Goal: Information Seeking & Learning: Learn about a topic

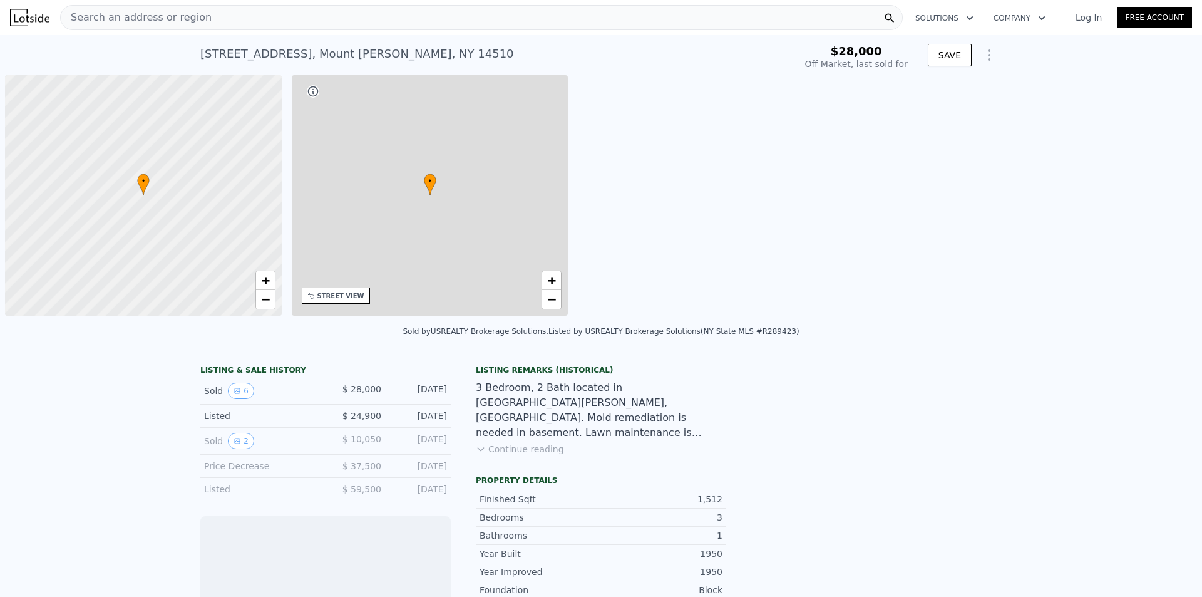
scroll to position [0, 5]
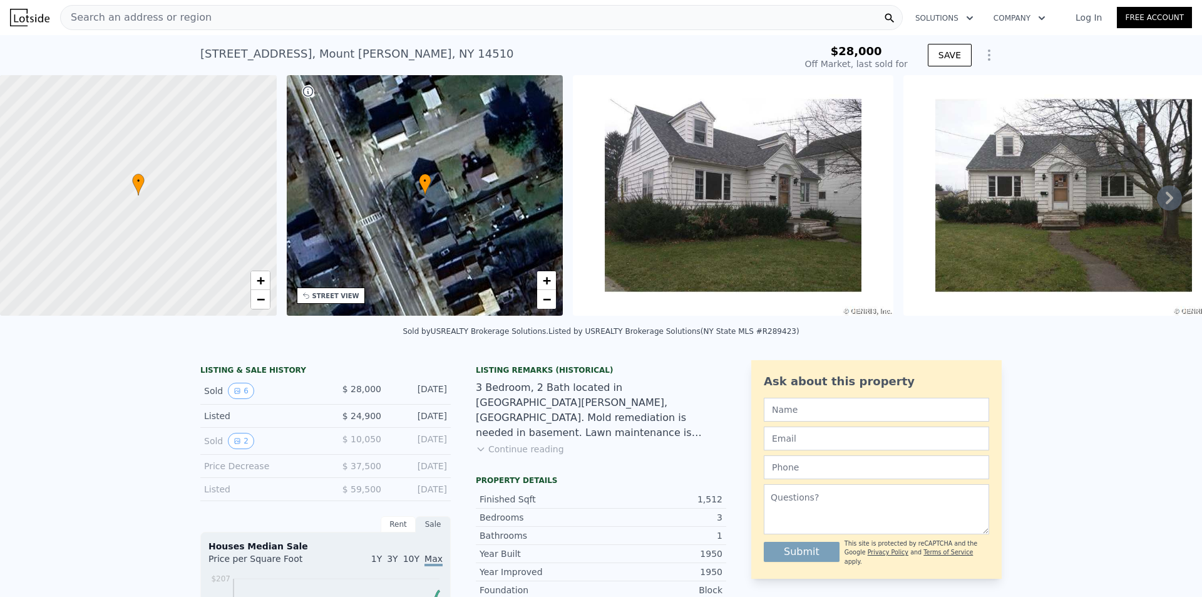
click at [282, 11] on div "Search an address or region" at bounding box center [481, 17] width 843 height 25
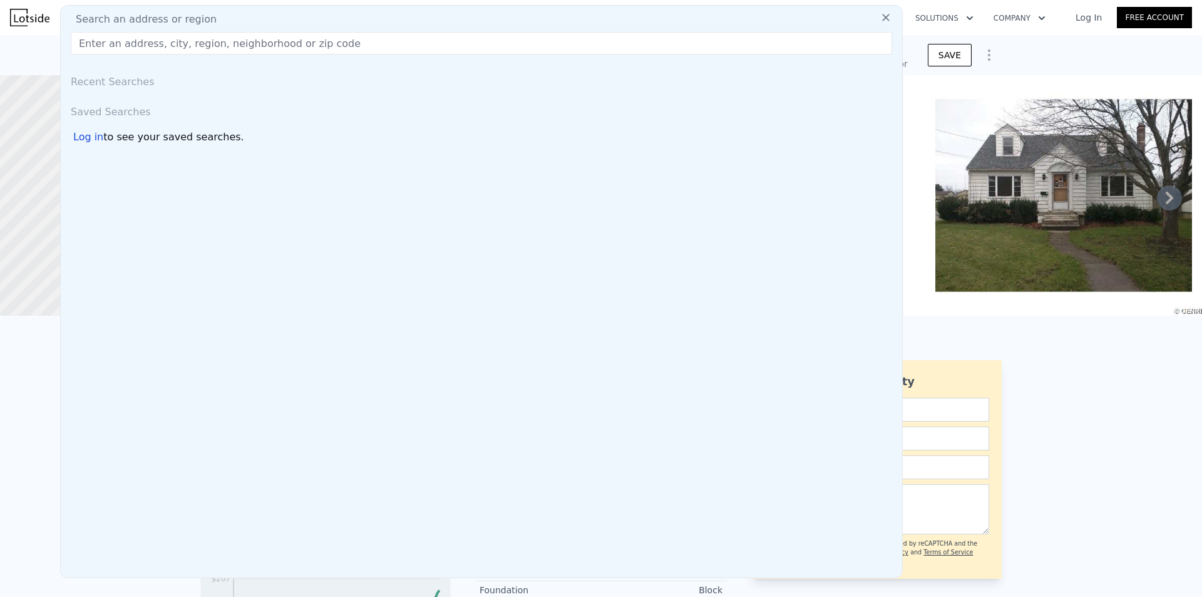
click at [279, 19] on div "Search an address or region" at bounding box center [482, 19] width 832 height 15
click at [274, 20] on div "Search an address or region" at bounding box center [482, 19] width 832 height 15
click at [470, 43] on input "text" at bounding box center [482, 43] width 822 height 23
paste input "[STREET_ADDRESS][PERSON_NAME]"
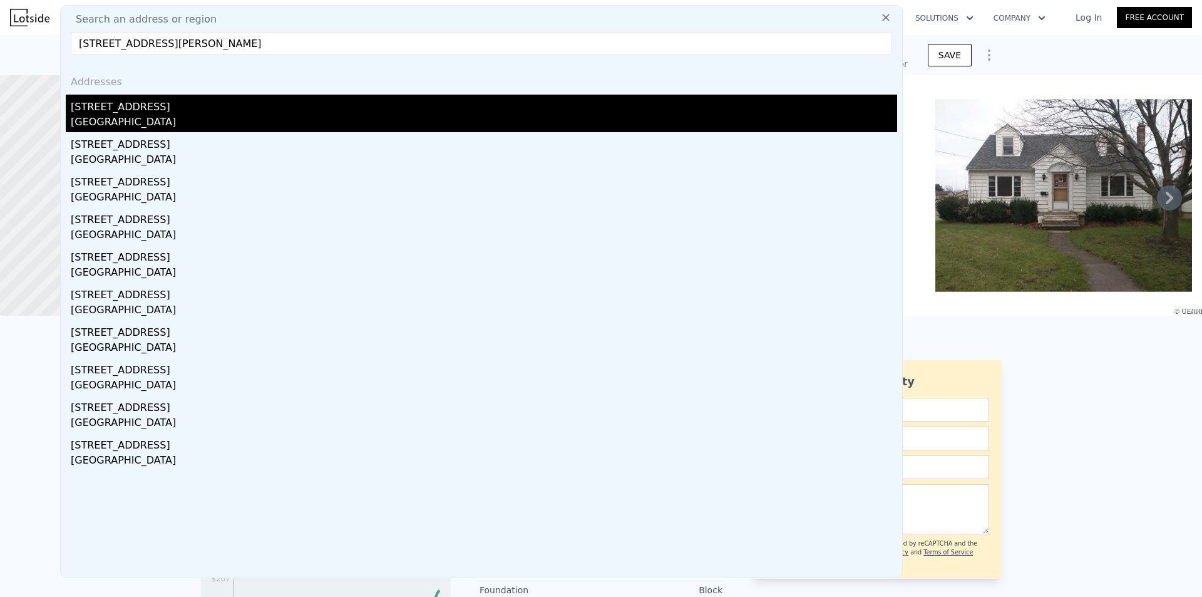
type input "[STREET_ADDRESS][PERSON_NAME]"
click at [182, 111] on div "[STREET_ADDRESS]" at bounding box center [484, 105] width 827 height 20
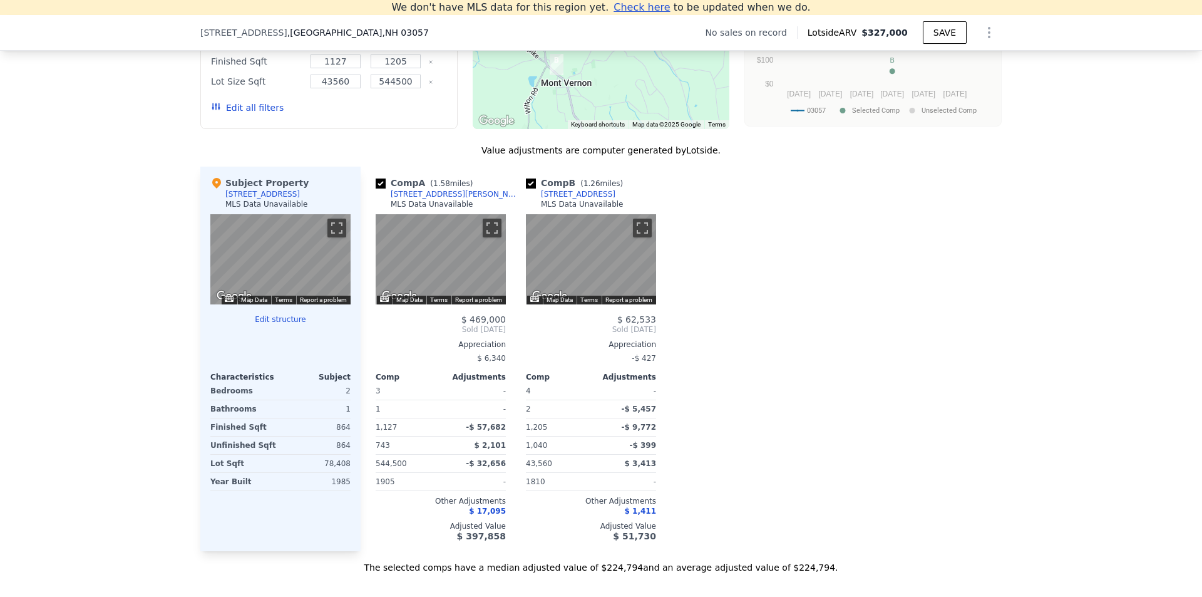
scroll to position [1175, 0]
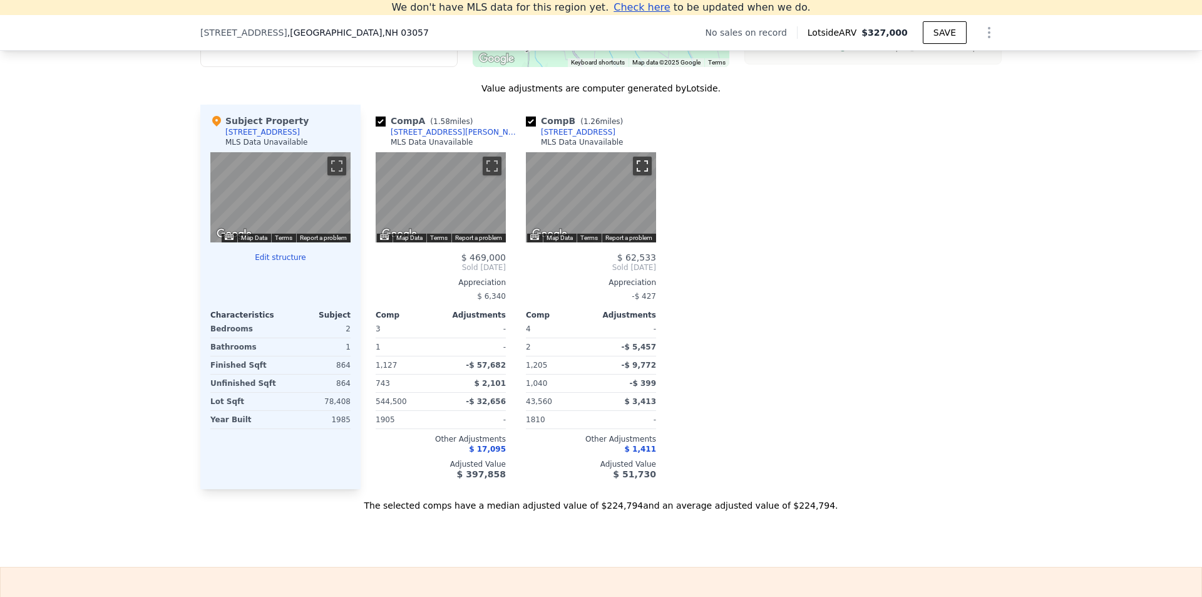
click at [644, 175] on button "Toggle fullscreen view" at bounding box center [642, 166] width 19 height 19
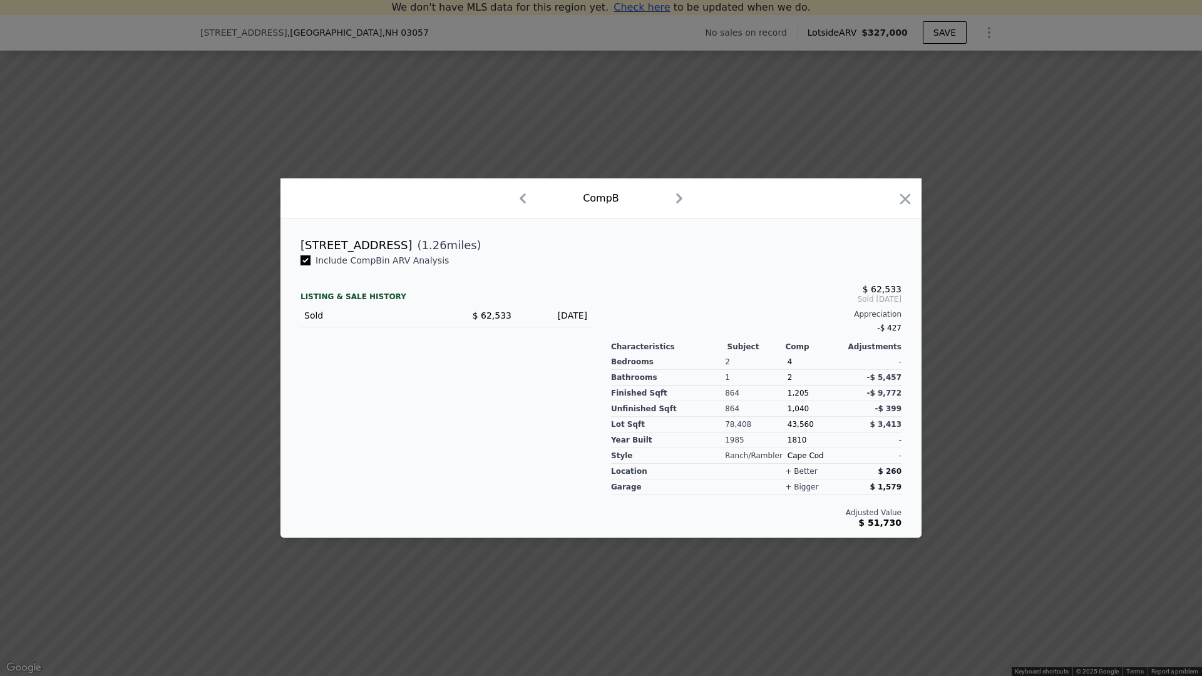
click at [1185, 13] on button "Toggle fullscreen view" at bounding box center [1188, 13] width 19 height 19
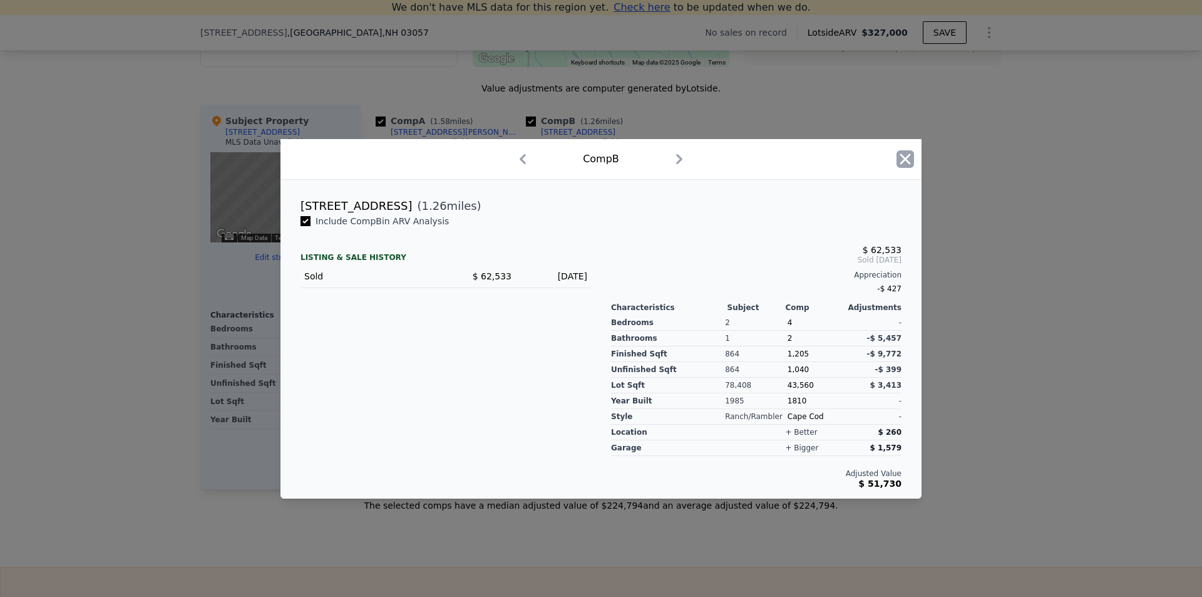
click at [913, 159] on icon "button" at bounding box center [906, 159] width 18 height 18
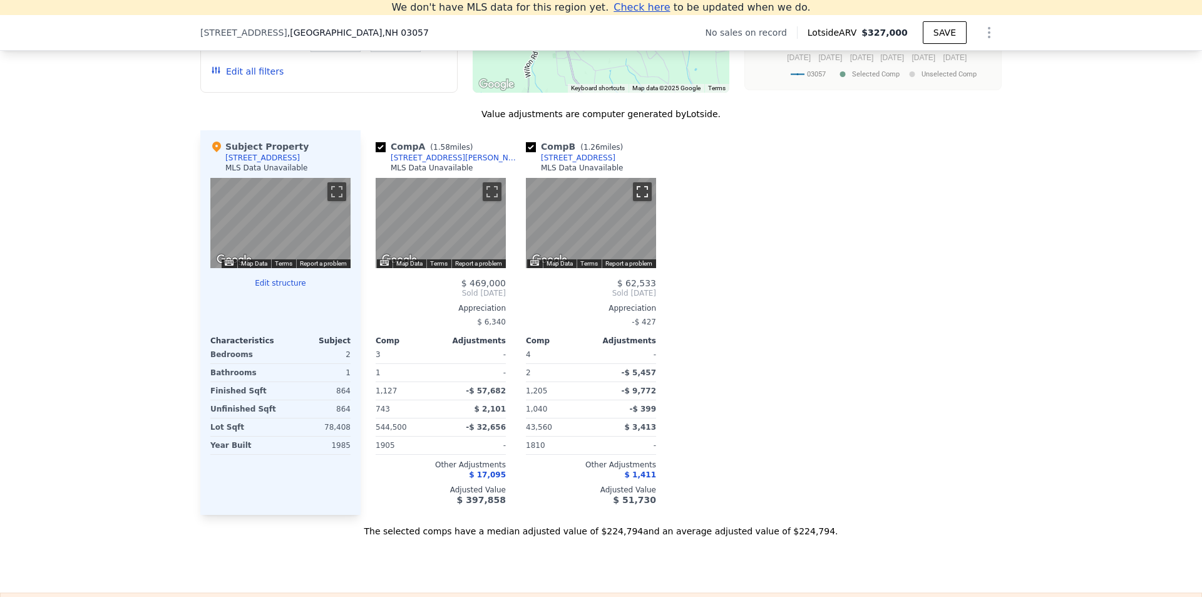
scroll to position [1175, 0]
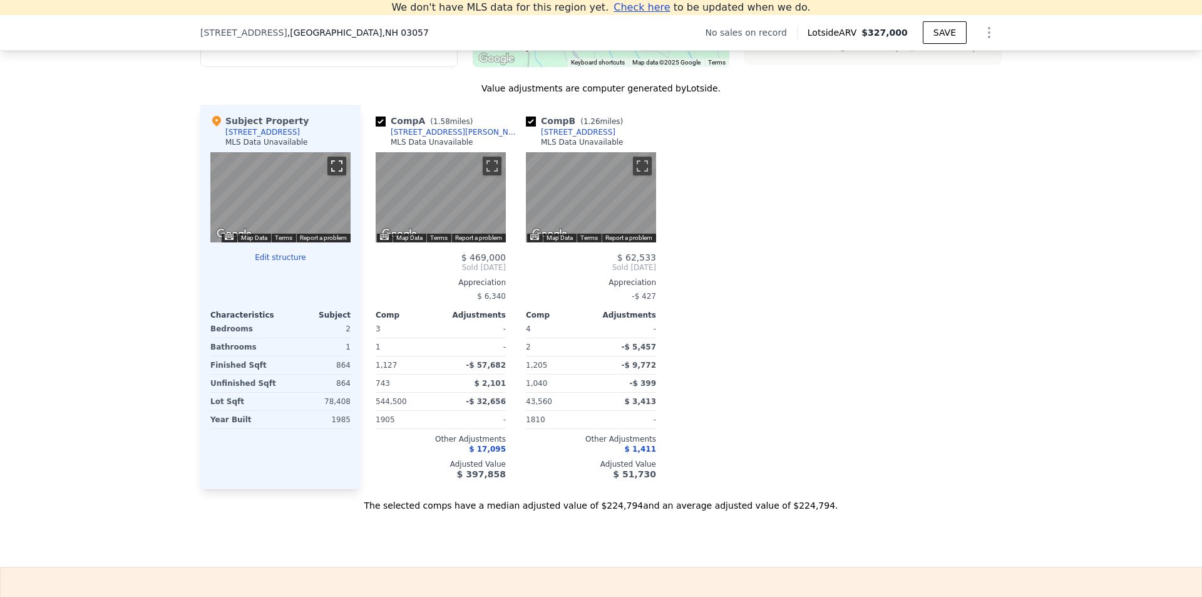
click at [328, 175] on button "Toggle fullscreen view" at bounding box center [337, 166] width 19 height 19
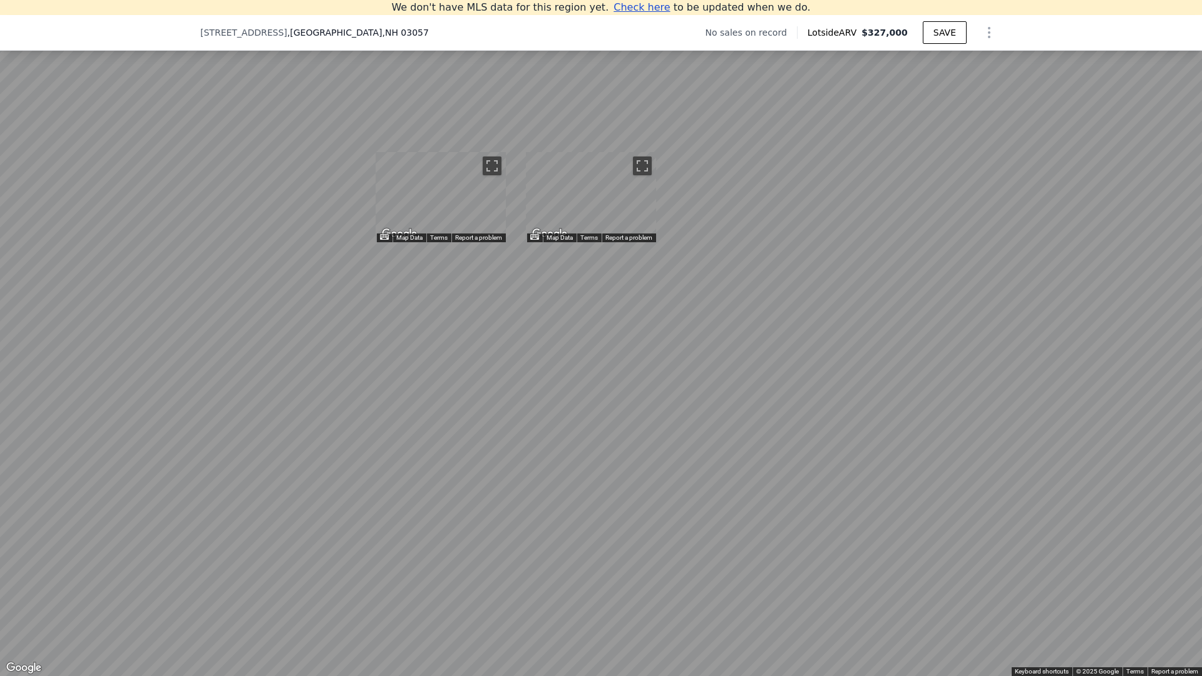
click at [1188, 10] on button "Toggle fullscreen view" at bounding box center [1188, 13] width 19 height 19
